Goal: Navigation & Orientation: Find specific page/section

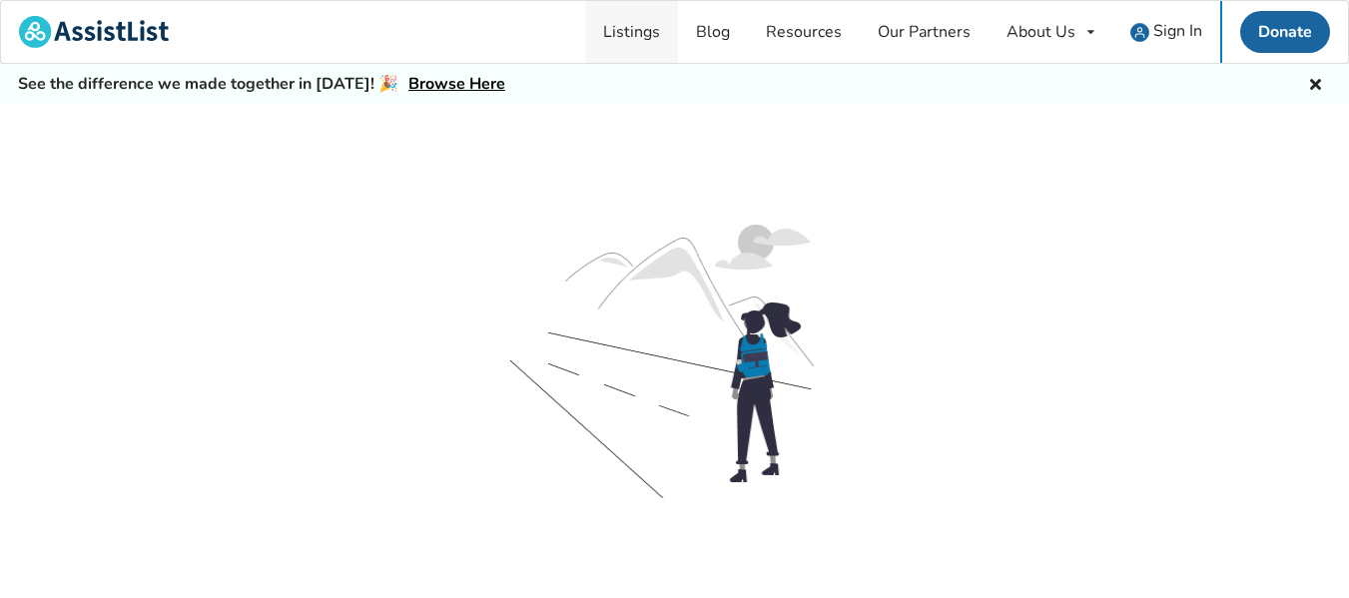
click at [648, 29] on link "Listings" at bounding box center [631, 32] width 93 height 62
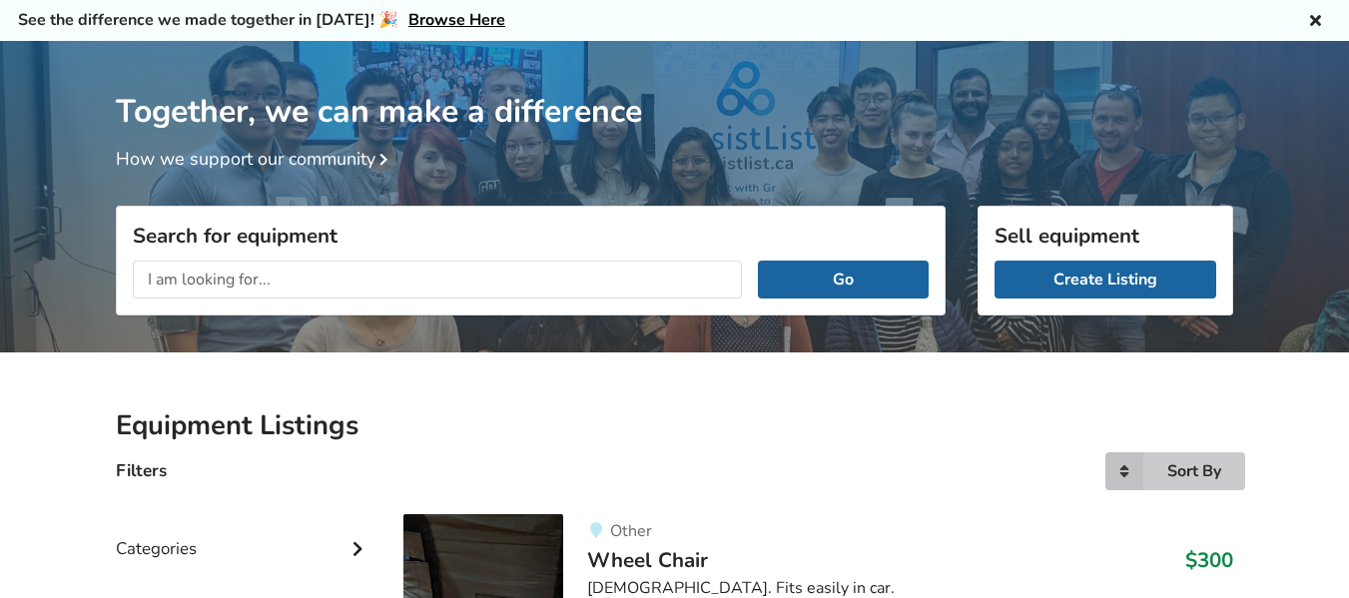
click at [1197, 463] on div "Sort By" at bounding box center [1195, 471] width 54 height 16
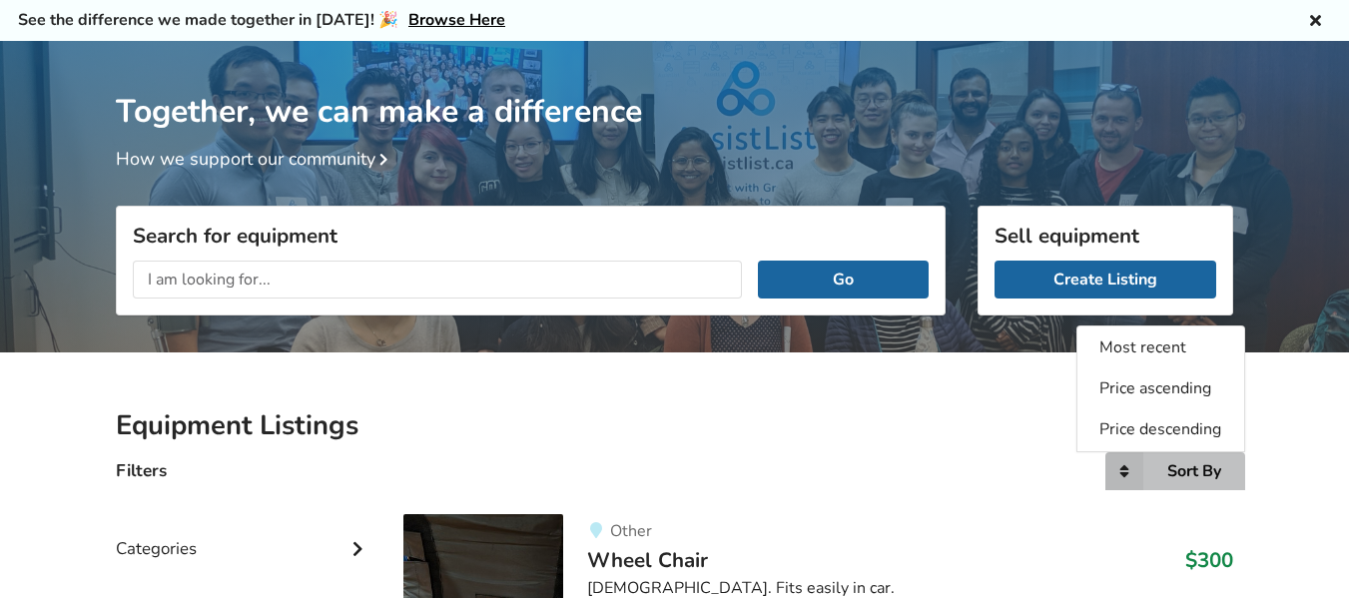
click at [1151, 347] on span "Most recent" at bounding box center [1144, 348] width 87 height 22
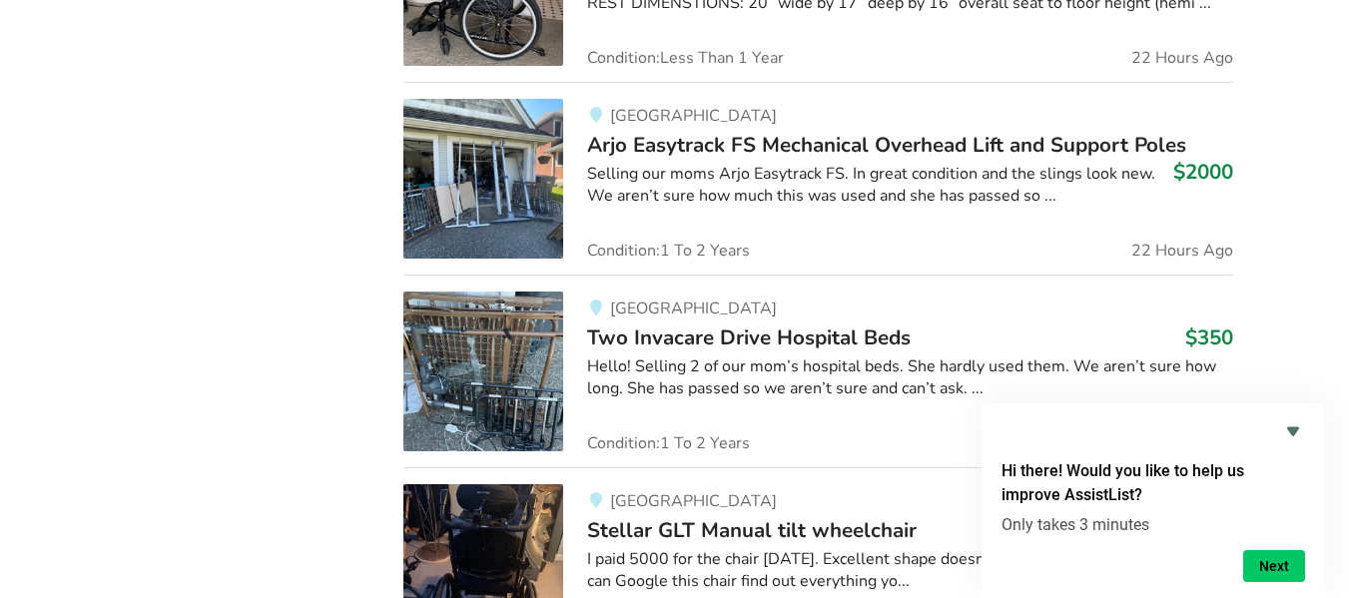
scroll to position [3727, 0]
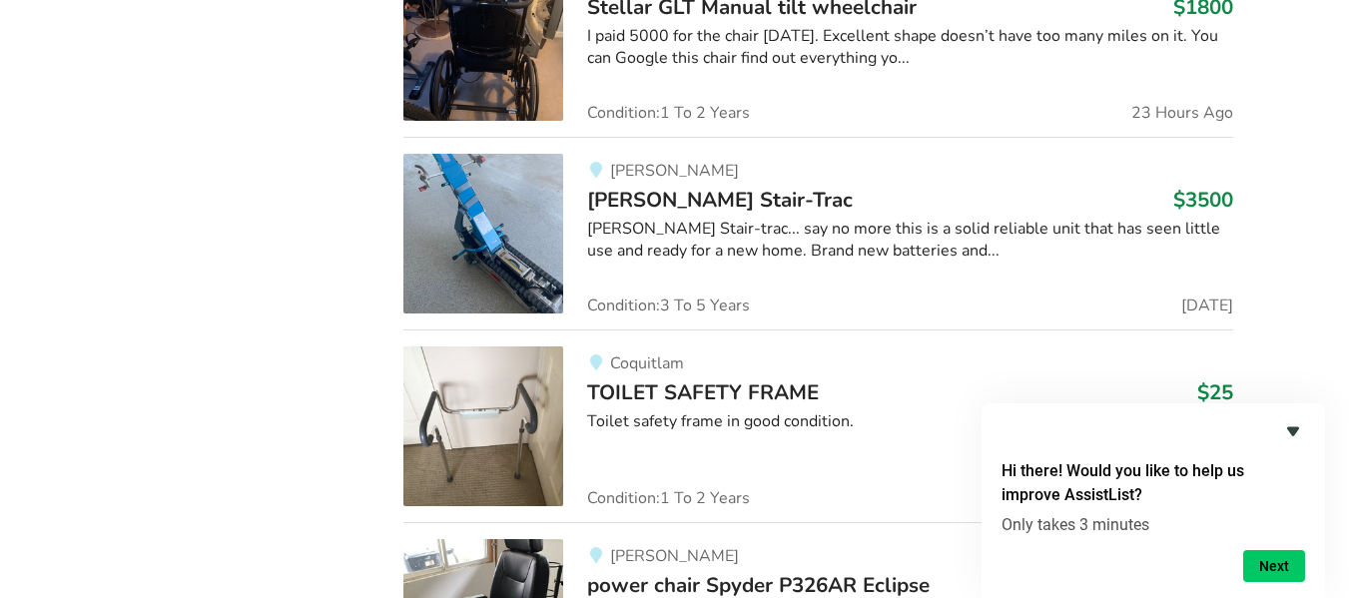
click at [1294, 435] on icon "Hide survey" at bounding box center [1293, 431] width 12 height 9
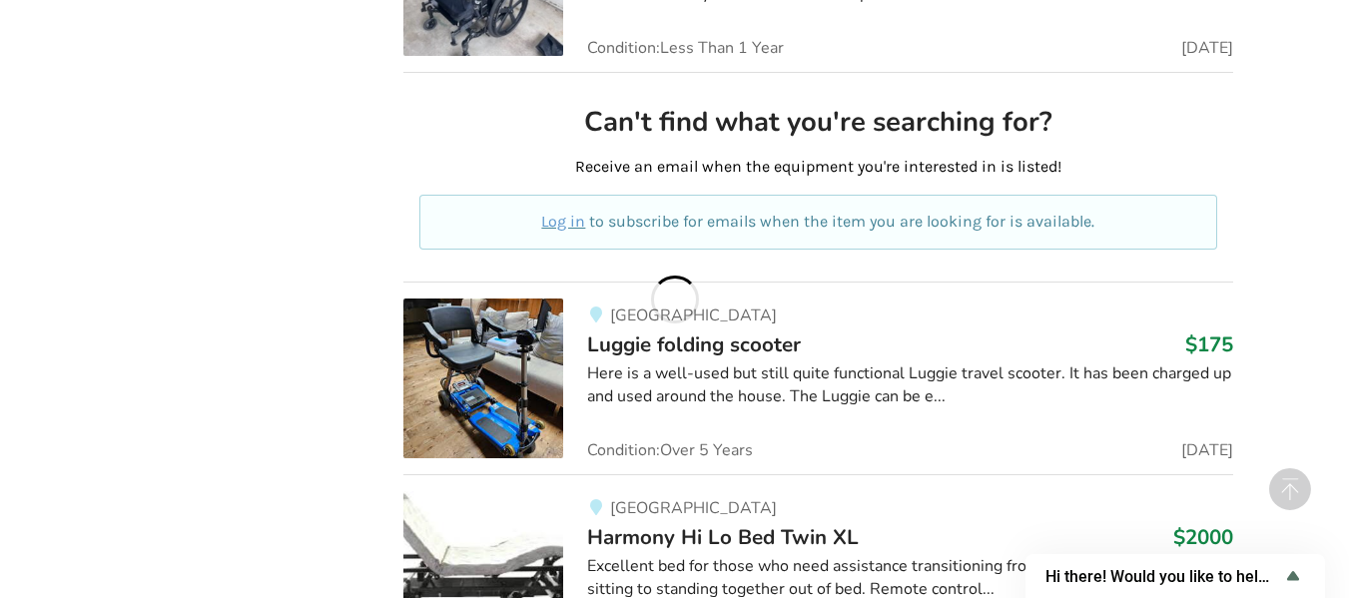
scroll to position [0, 0]
